Goal: Task Accomplishment & Management: Use online tool/utility

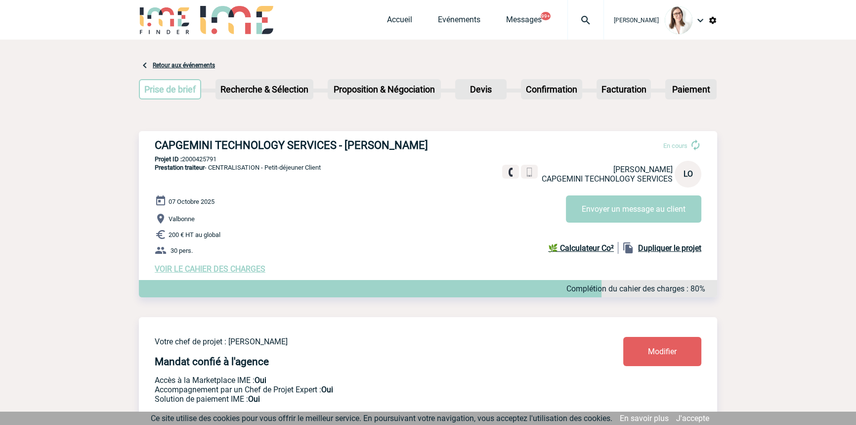
click at [578, 28] on div at bounding box center [586, 20] width 37 height 40
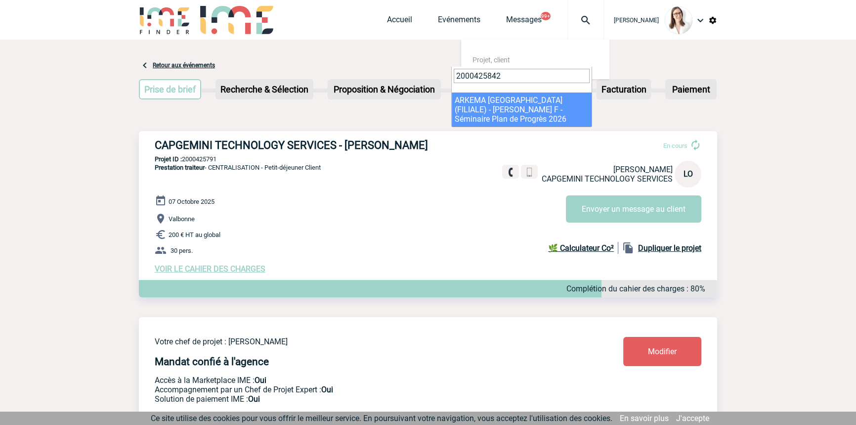
type input "2000425842"
select select "25343"
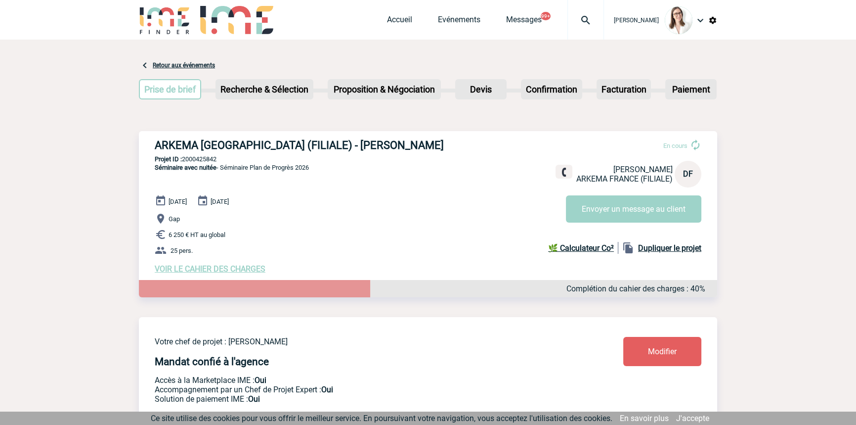
click at [226, 267] on span "VOIR LE CAHIER DES CHARGES" at bounding box center [210, 268] width 111 height 9
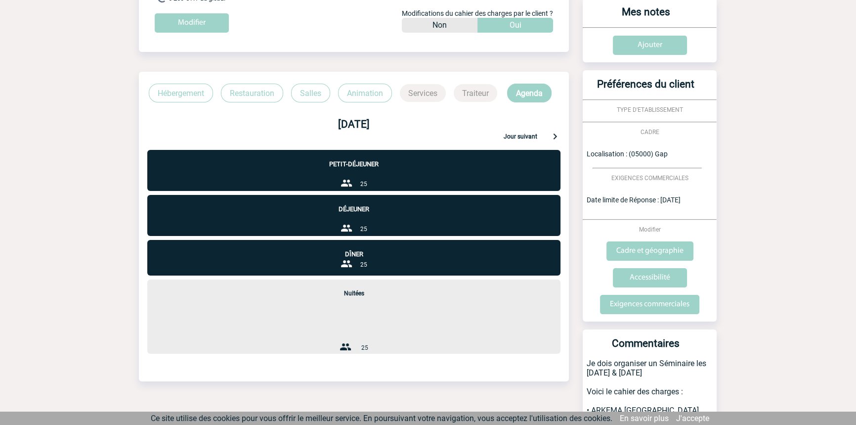
scroll to position [149, 0]
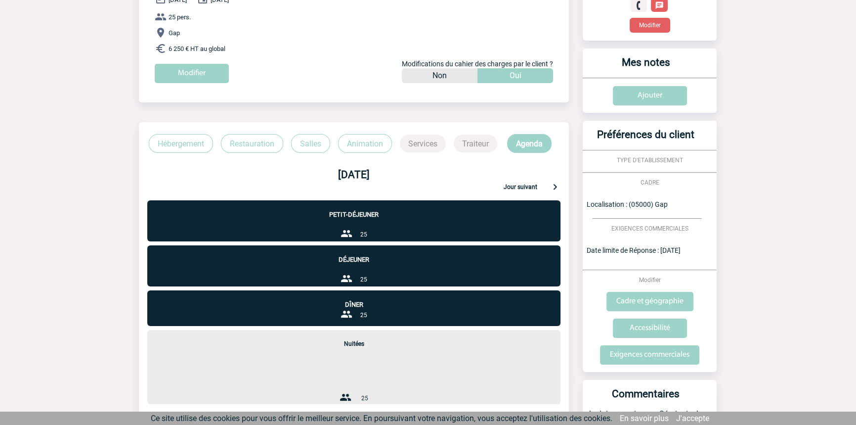
click at [263, 144] on p "Restauration" at bounding box center [252, 143] width 62 height 19
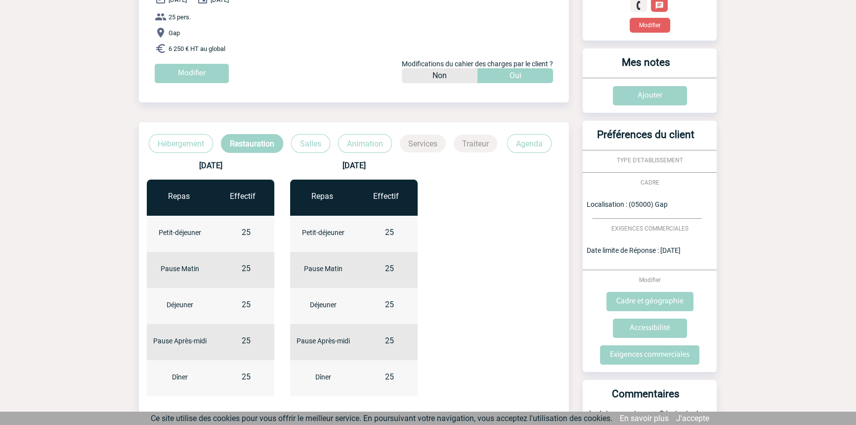
click at [305, 151] on p "Salles" at bounding box center [310, 143] width 39 height 19
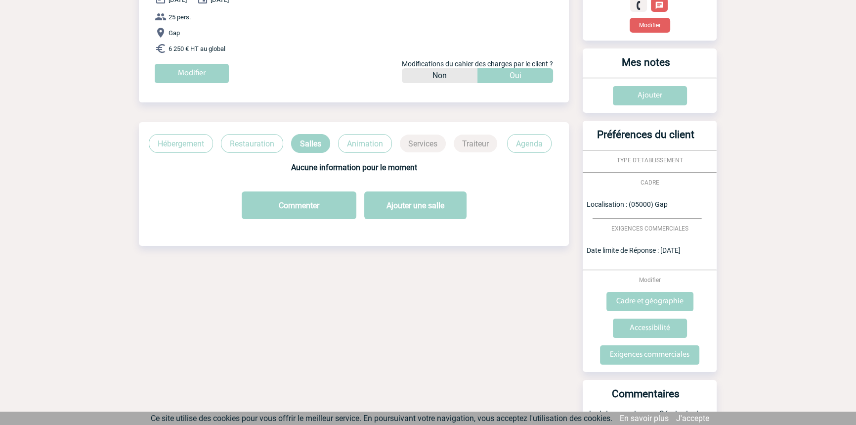
click at [191, 132] on div "Hébergement Restauration Salles Animation Services Traiteur Agenda" at bounding box center [354, 137] width 430 height 31
drag, startPoint x: 189, startPoint y: 136, endPoint x: 201, endPoint y: 143, distance: 13.1
click at [189, 137] on p "Hébergement" at bounding box center [181, 143] width 64 height 19
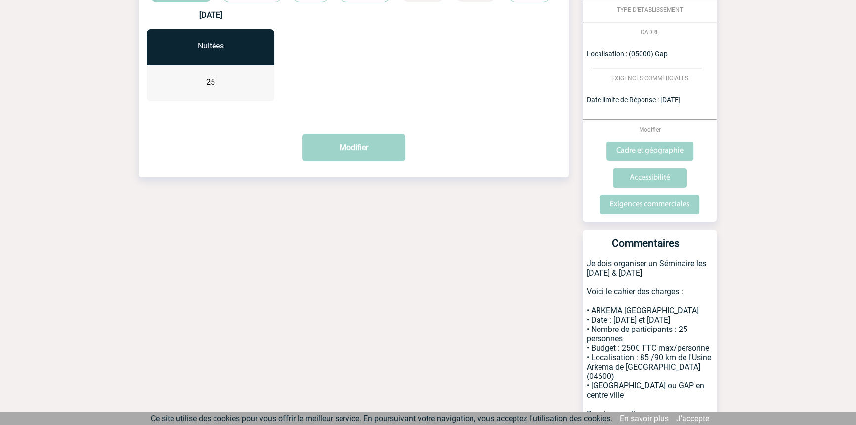
scroll to position [0, 0]
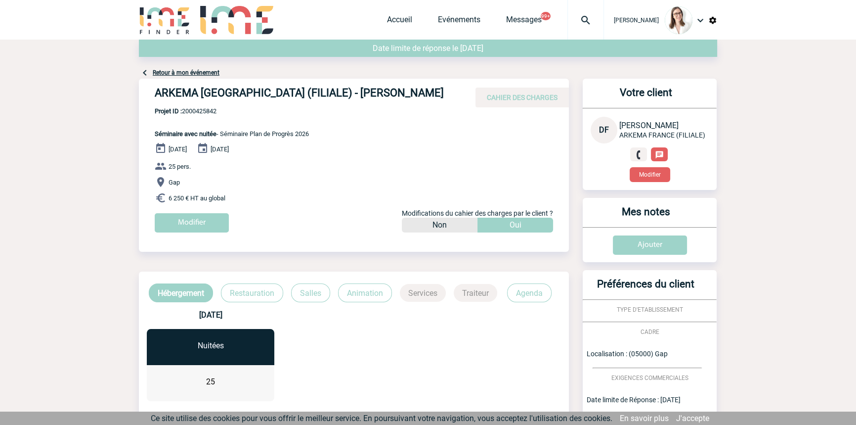
click at [568, 27] on div at bounding box center [586, 20] width 37 height 40
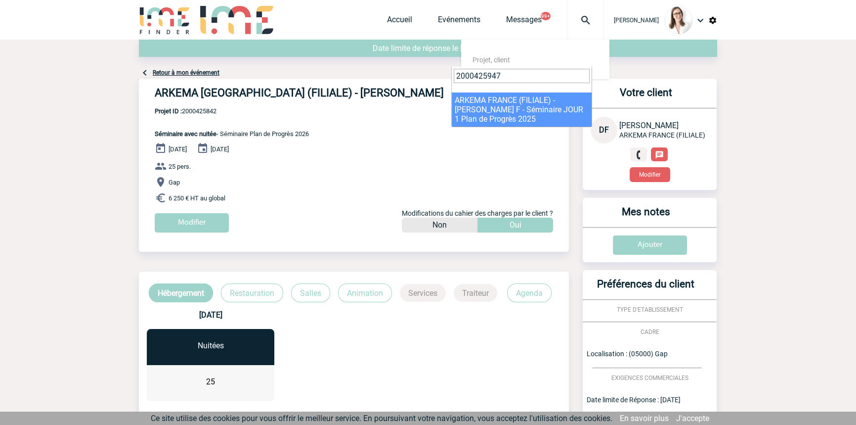
type input "2000425947"
select select "25448"
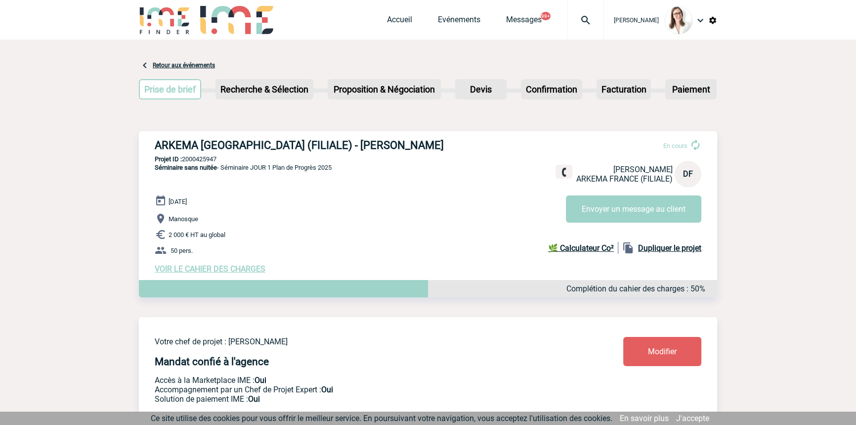
click at [210, 269] on span "VOIR LE CAHIER DES CHARGES" at bounding box center [210, 268] width 111 height 9
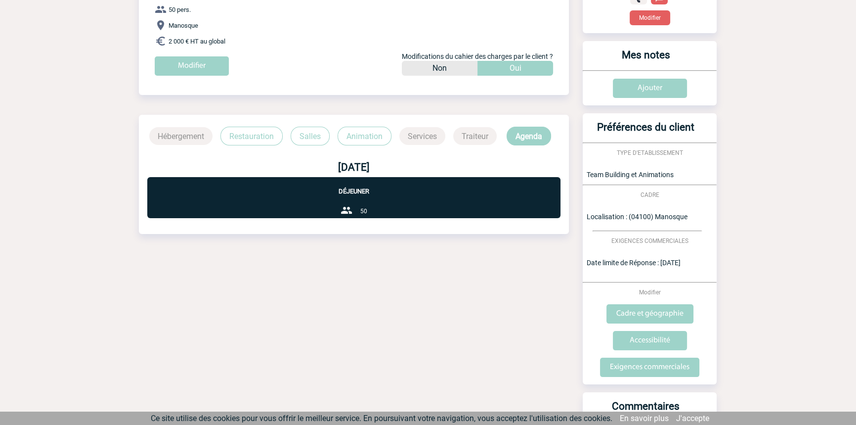
scroll to position [237, 0]
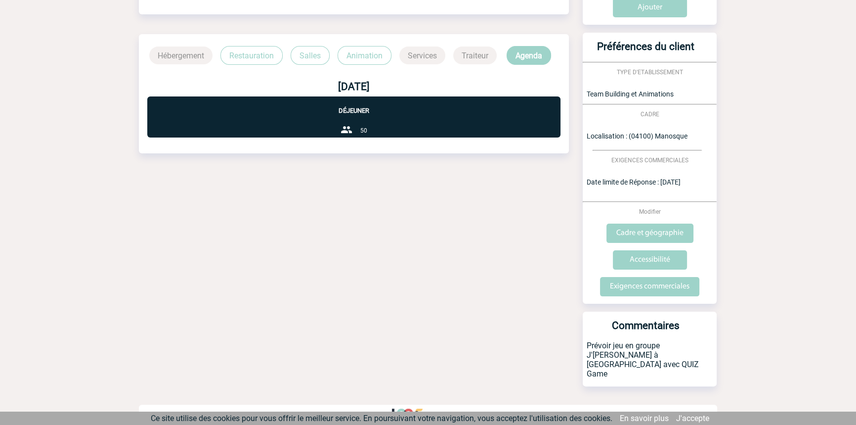
click at [272, 58] on p "Restauration" at bounding box center [252, 55] width 62 height 19
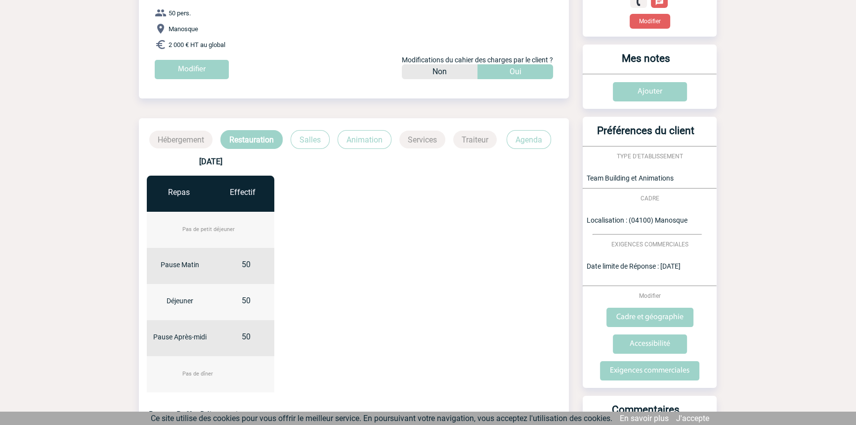
scroll to position [149, 0]
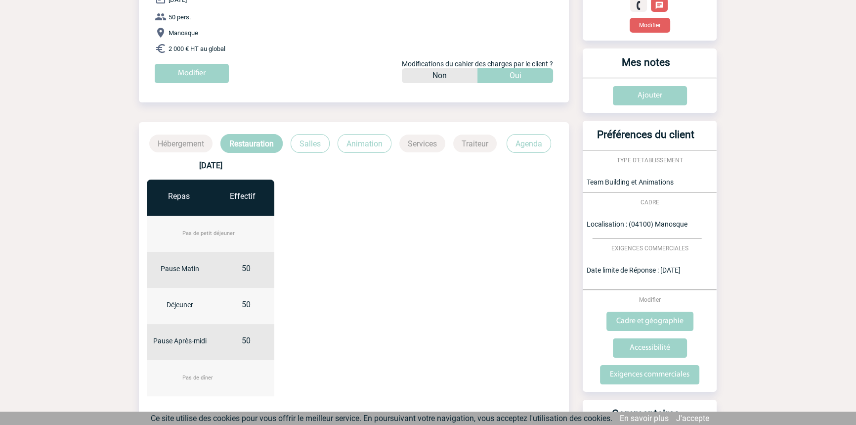
click at [307, 150] on p "Salles" at bounding box center [310, 143] width 39 height 19
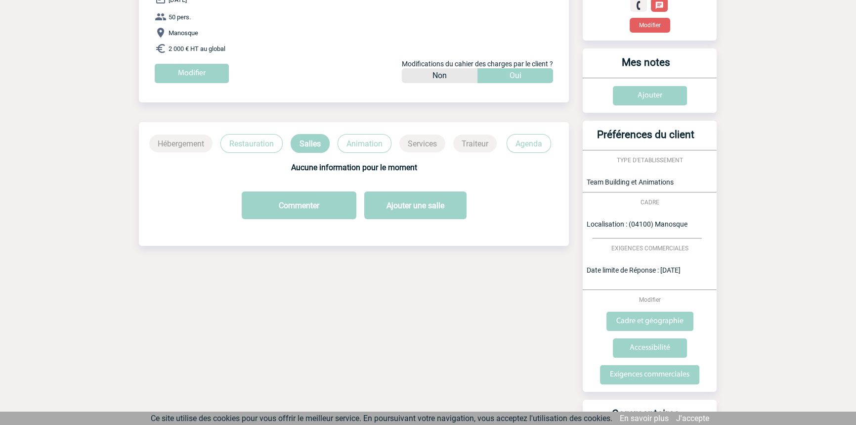
click at [361, 152] on p "Animation" at bounding box center [365, 143] width 54 height 19
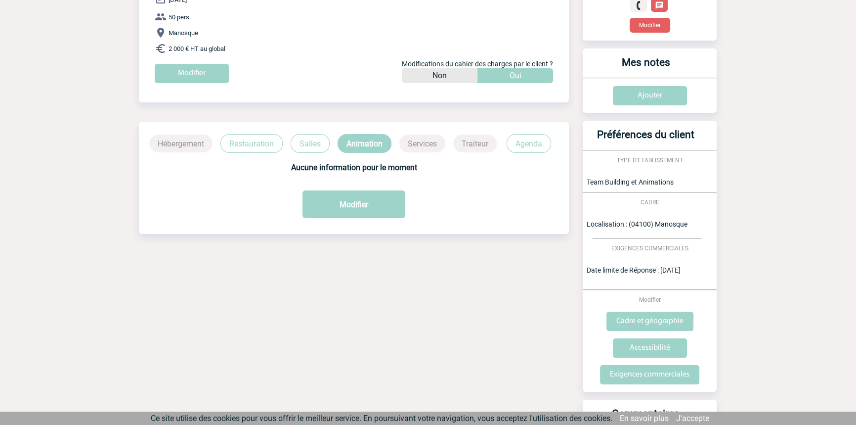
click at [521, 155] on div "Aucune information pour le moment" at bounding box center [354, 167] width 430 height 29
click at [525, 148] on p "Agenda" at bounding box center [529, 143] width 44 height 19
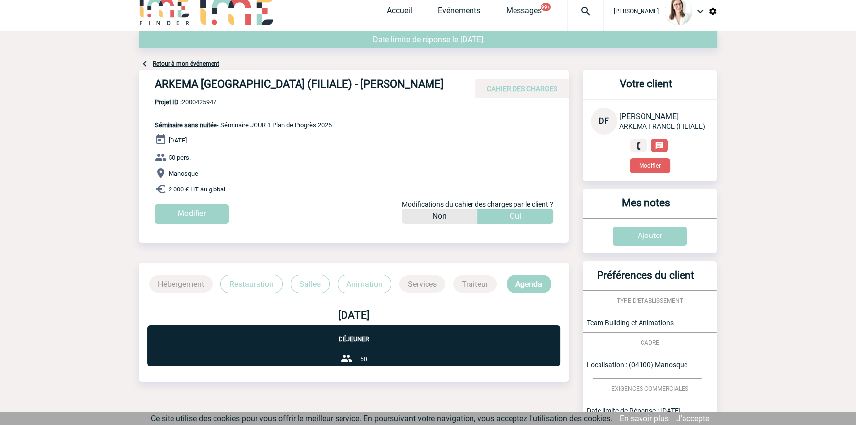
scroll to position [0, 0]
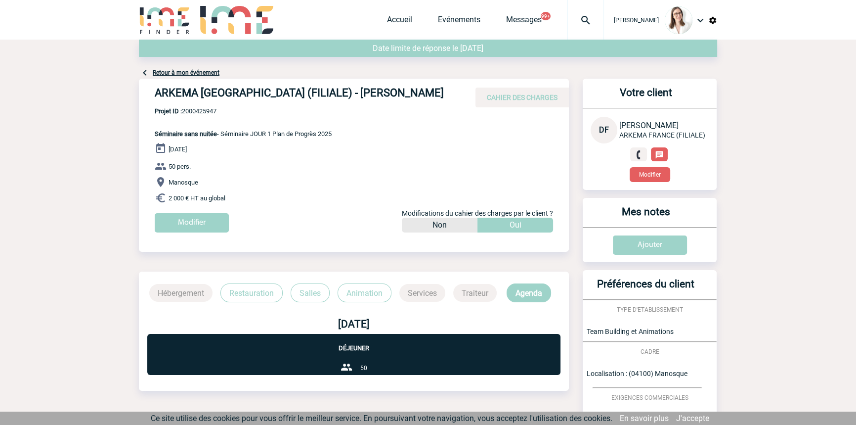
click at [190, 74] on link "Retour à mon événement" at bounding box center [186, 72] width 67 height 7
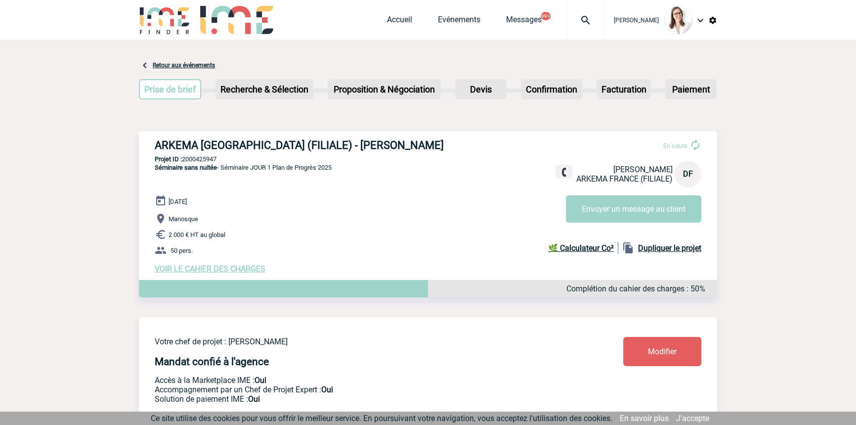
click at [598, 230] on div "28 Janvier 2026 Manosque 2 000 € HT au global 50 pers. VOIR LE CAHIER DES CHARG…" at bounding box center [436, 234] width 563 height 79
click at [600, 221] on button "Envoyer un message au client" at bounding box center [633, 208] width 135 height 27
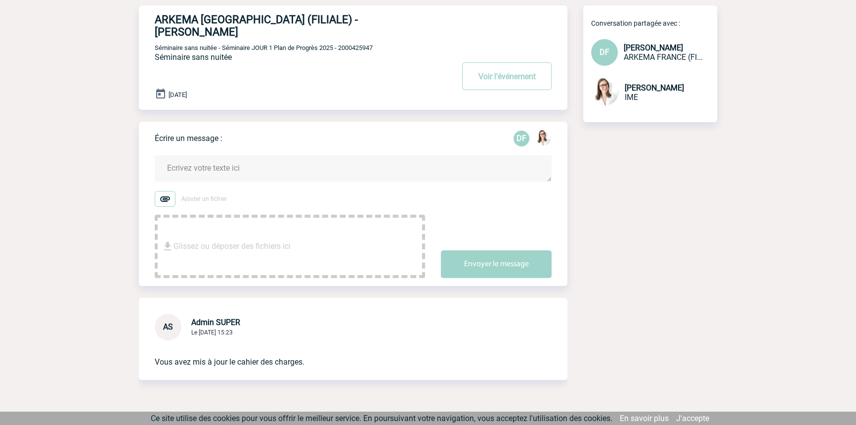
scroll to position [79, 0]
